Goal: Task Accomplishment & Management: Use online tool/utility

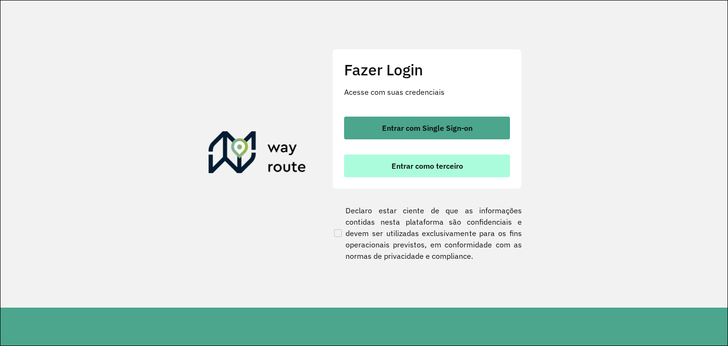
click at [462, 171] on button "Entrar como terceiro" at bounding box center [427, 165] width 166 height 23
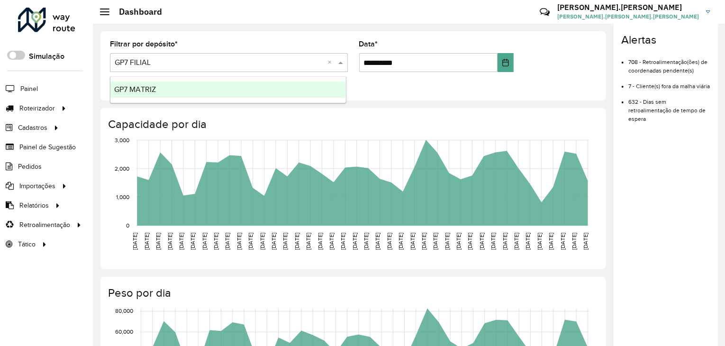
click at [343, 60] on span at bounding box center [342, 62] width 12 height 11
click at [150, 90] on span "GP7 MATRIZ" at bounding box center [135, 89] width 42 height 8
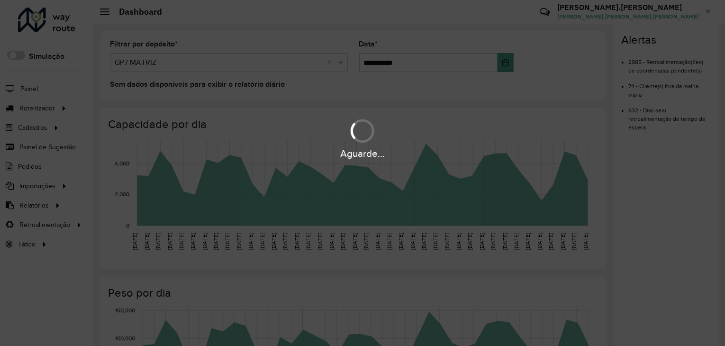
click at [64, 108] on div "Aguarde..." at bounding box center [362, 173] width 725 height 346
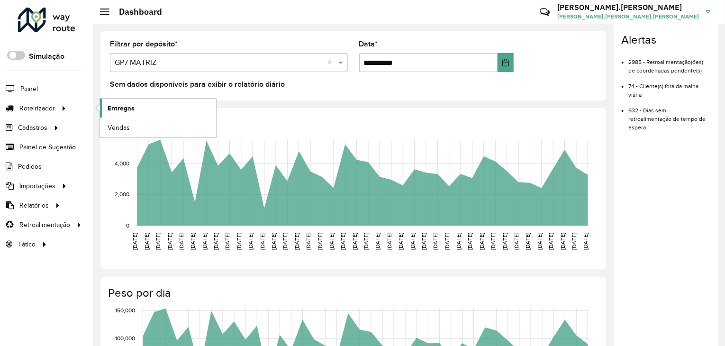
click at [119, 111] on span "Entregas" at bounding box center [121, 108] width 27 height 10
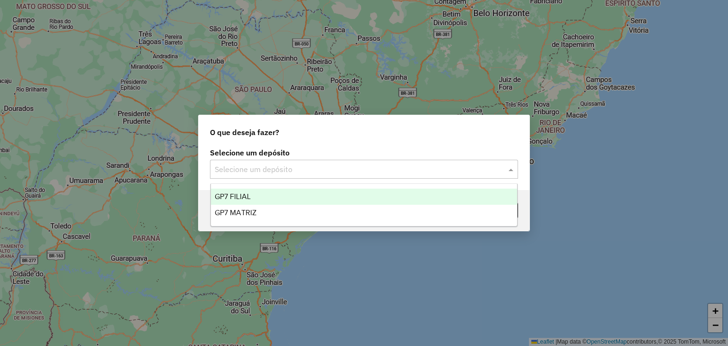
click at [474, 171] on input "text" at bounding box center [355, 169] width 280 height 11
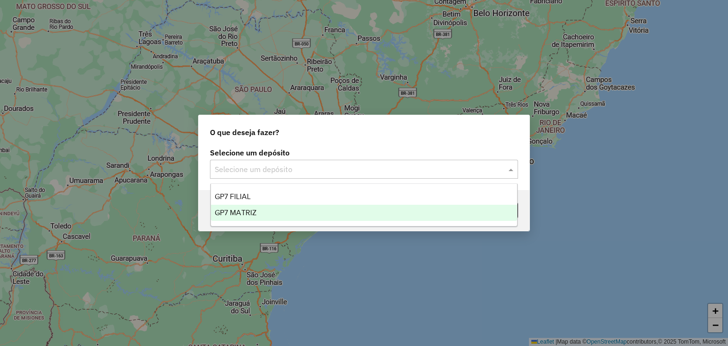
click at [323, 214] on div "GP7 MATRIZ" at bounding box center [364, 213] width 307 height 16
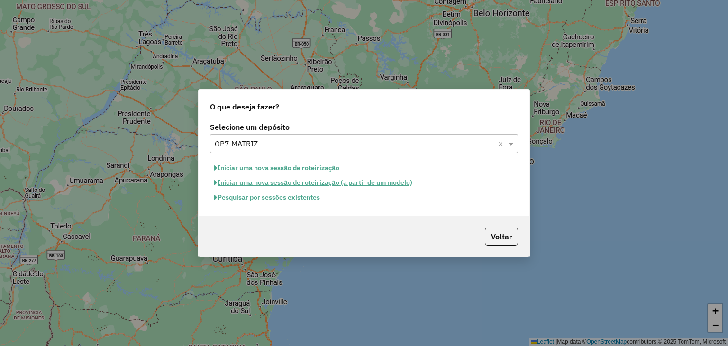
click at [289, 199] on button "Pesquisar por sessões existentes" at bounding box center [267, 197] width 114 height 15
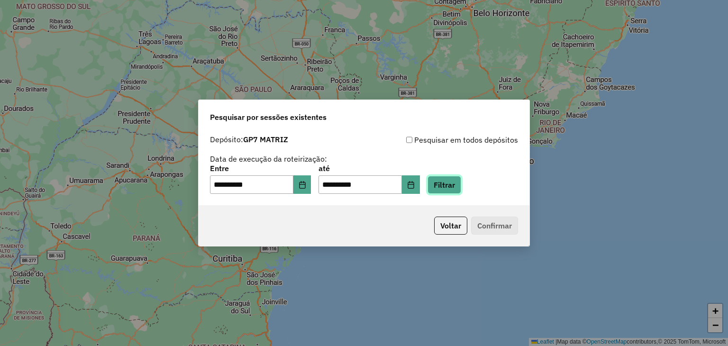
click at [443, 179] on button "Filtrar" at bounding box center [444, 185] width 34 height 18
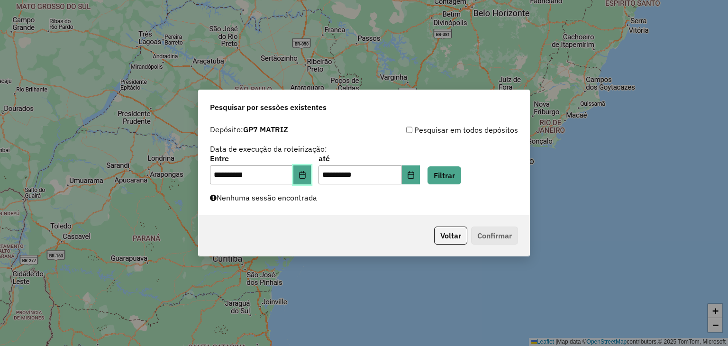
click at [311, 174] on button "Choose Date" at bounding box center [302, 174] width 18 height 19
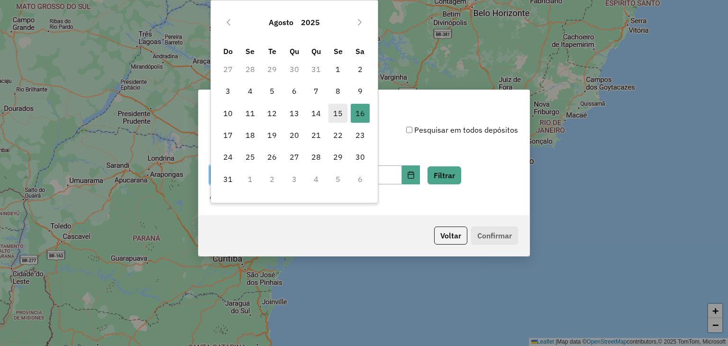
click at [337, 115] on span "15" at bounding box center [337, 113] width 19 height 19
type input "**********"
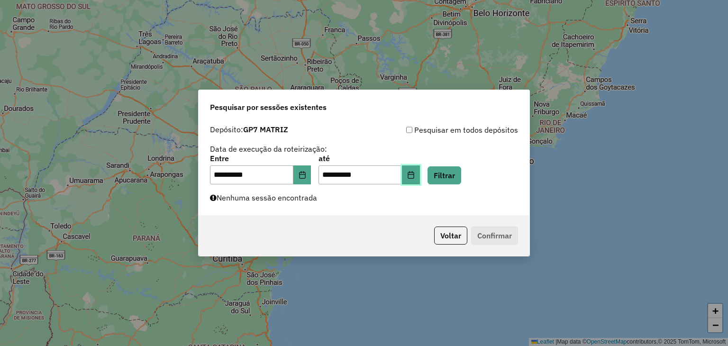
click at [420, 180] on button "Choose Date" at bounding box center [411, 174] width 18 height 19
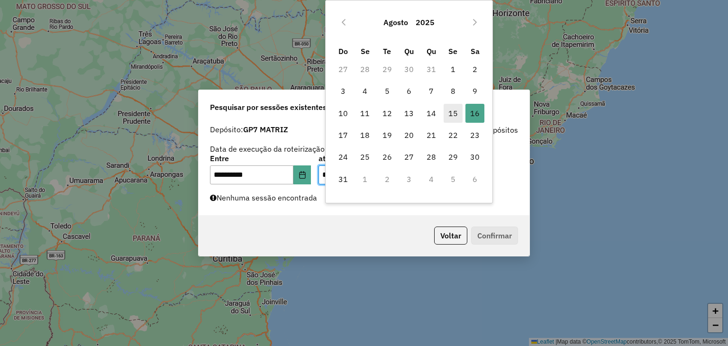
click at [446, 110] on span "15" at bounding box center [452, 113] width 19 height 19
type input "**********"
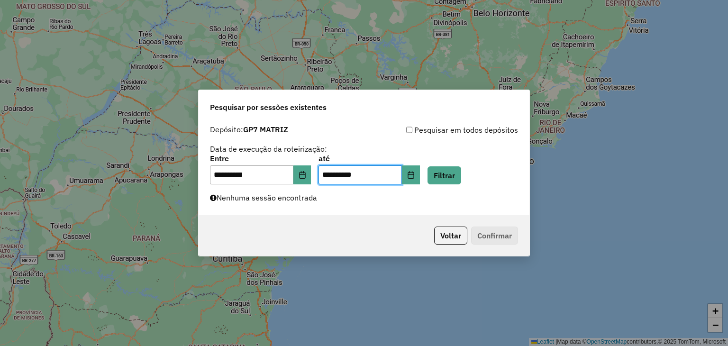
click at [454, 188] on div "**********" at bounding box center [364, 167] width 331 height 95
click at [454, 182] on button "Filtrar" at bounding box center [444, 175] width 34 height 18
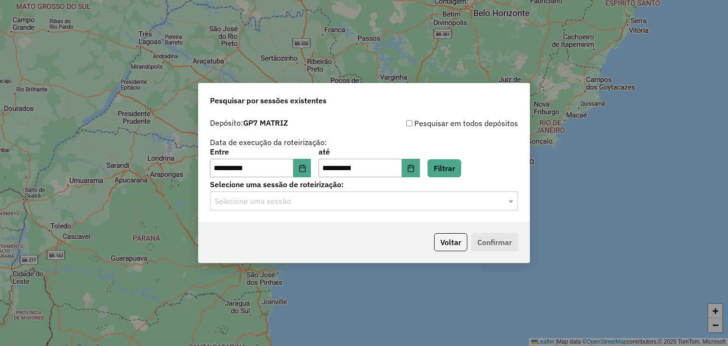
click at [305, 202] on input "text" at bounding box center [355, 201] width 280 height 11
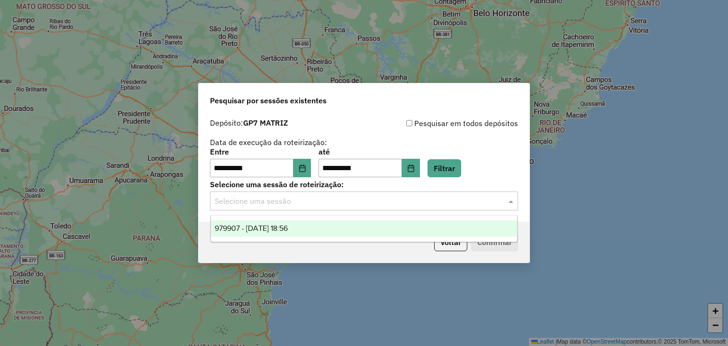
click at [288, 232] on span "979907 - 15/08/2025 18:56" at bounding box center [251, 228] width 73 height 8
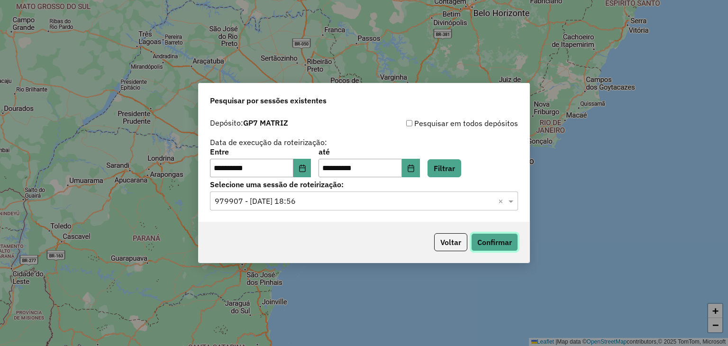
click at [493, 251] on button "Confirmar" at bounding box center [494, 242] width 47 height 18
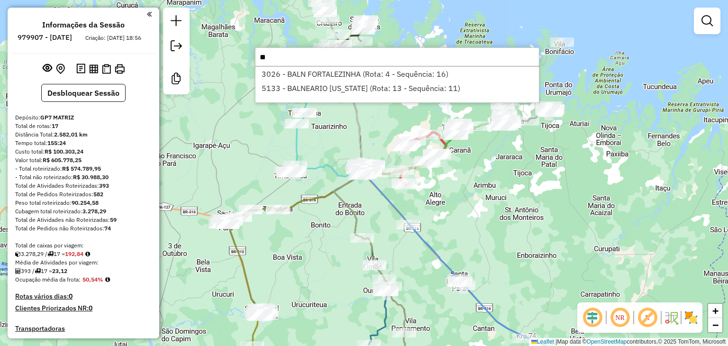
type input "*"
